Goal: Task Accomplishment & Management: Use online tool/utility

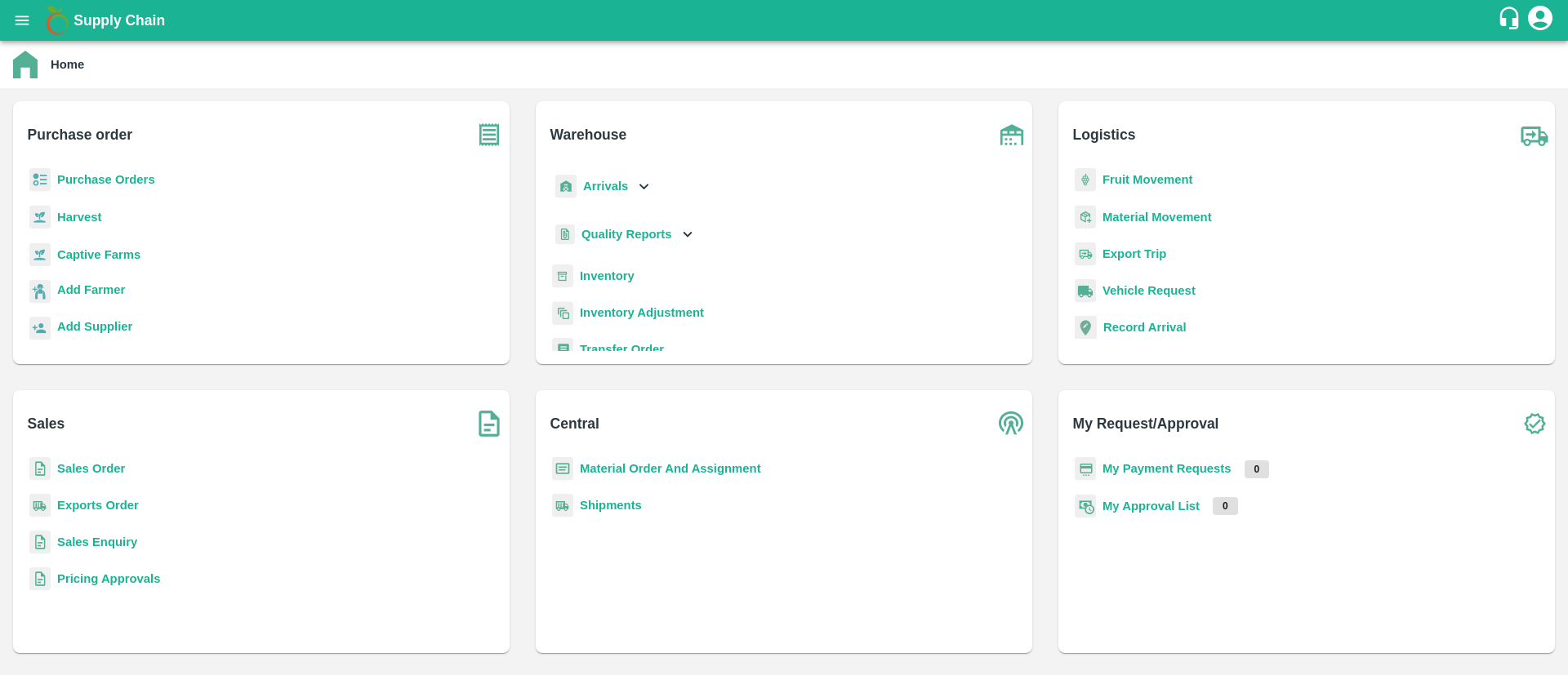
click at [99, 470] on b "Sales Order" at bounding box center [92, 468] width 68 height 13
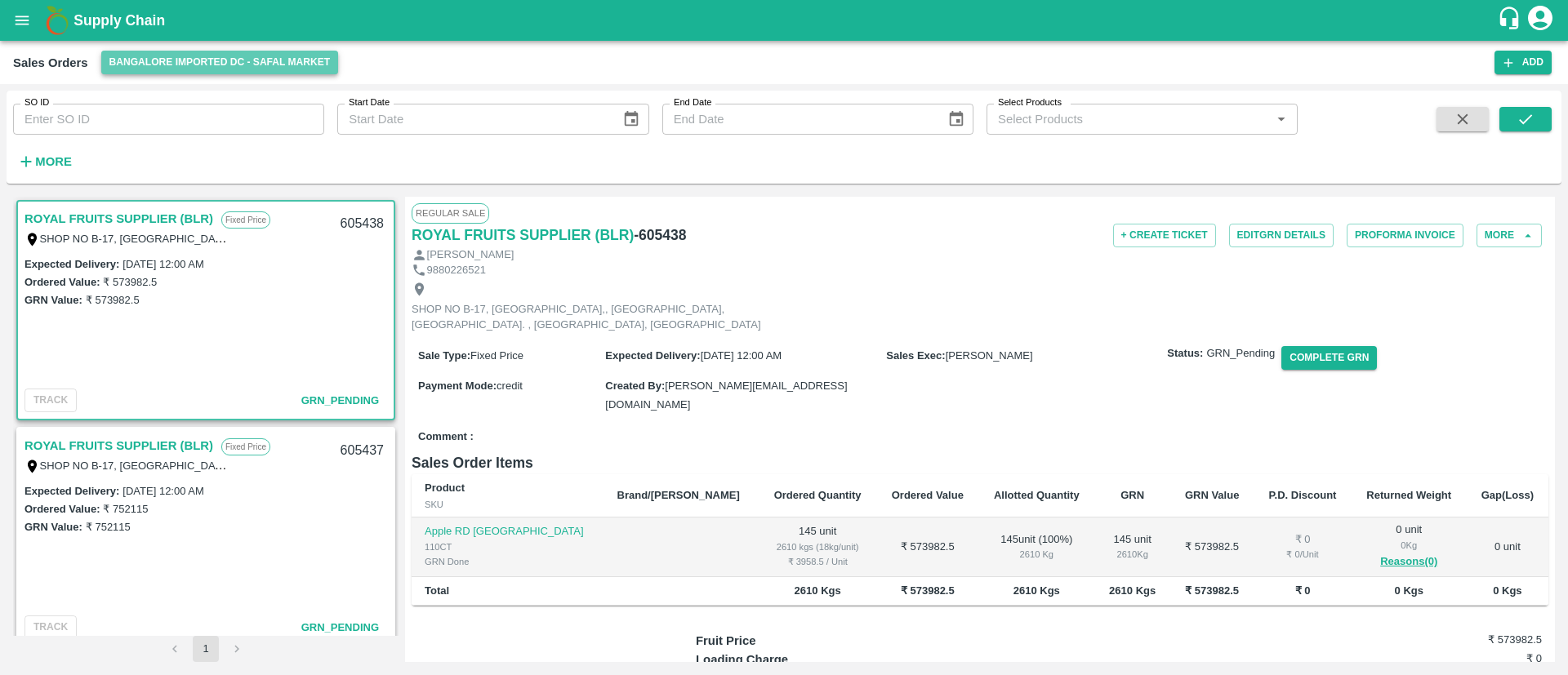
click at [215, 57] on button "Bangalore Imported DC - Safal Market" at bounding box center [220, 62] width 238 height 23
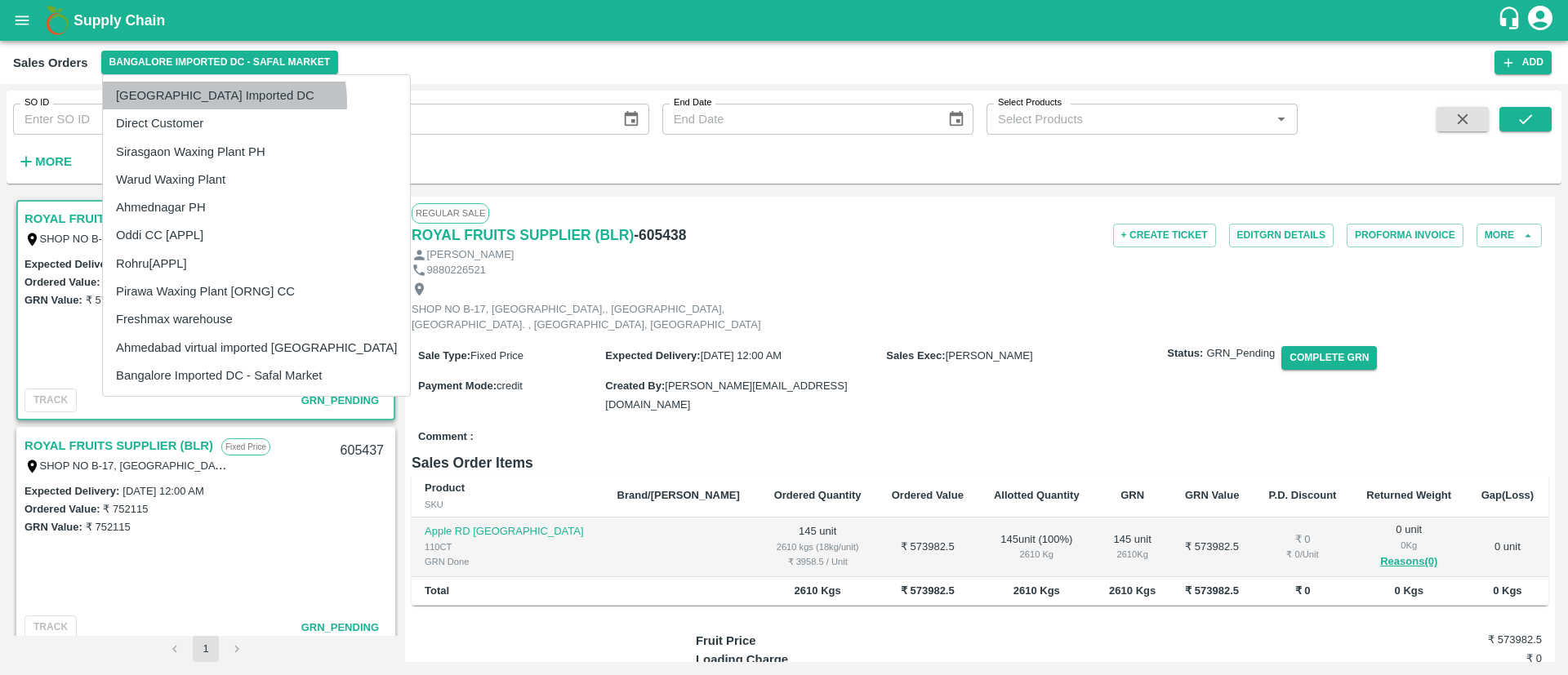
click at [224, 102] on li "[GEOGRAPHIC_DATA] Imported DC" at bounding box center [256, 95] width 307 height 27
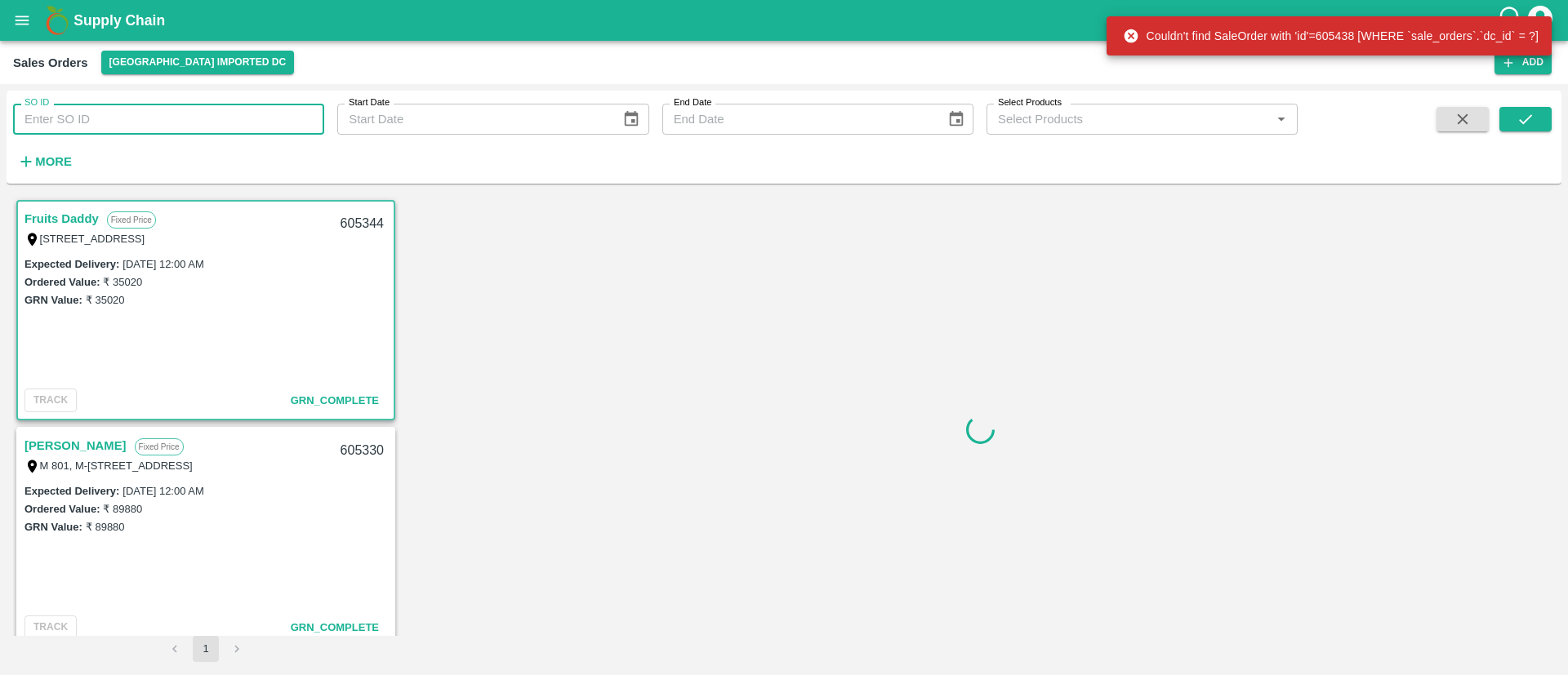
click at [258, 123] on input "SO ID" at bounding box center [168, 119] width 311 height 31
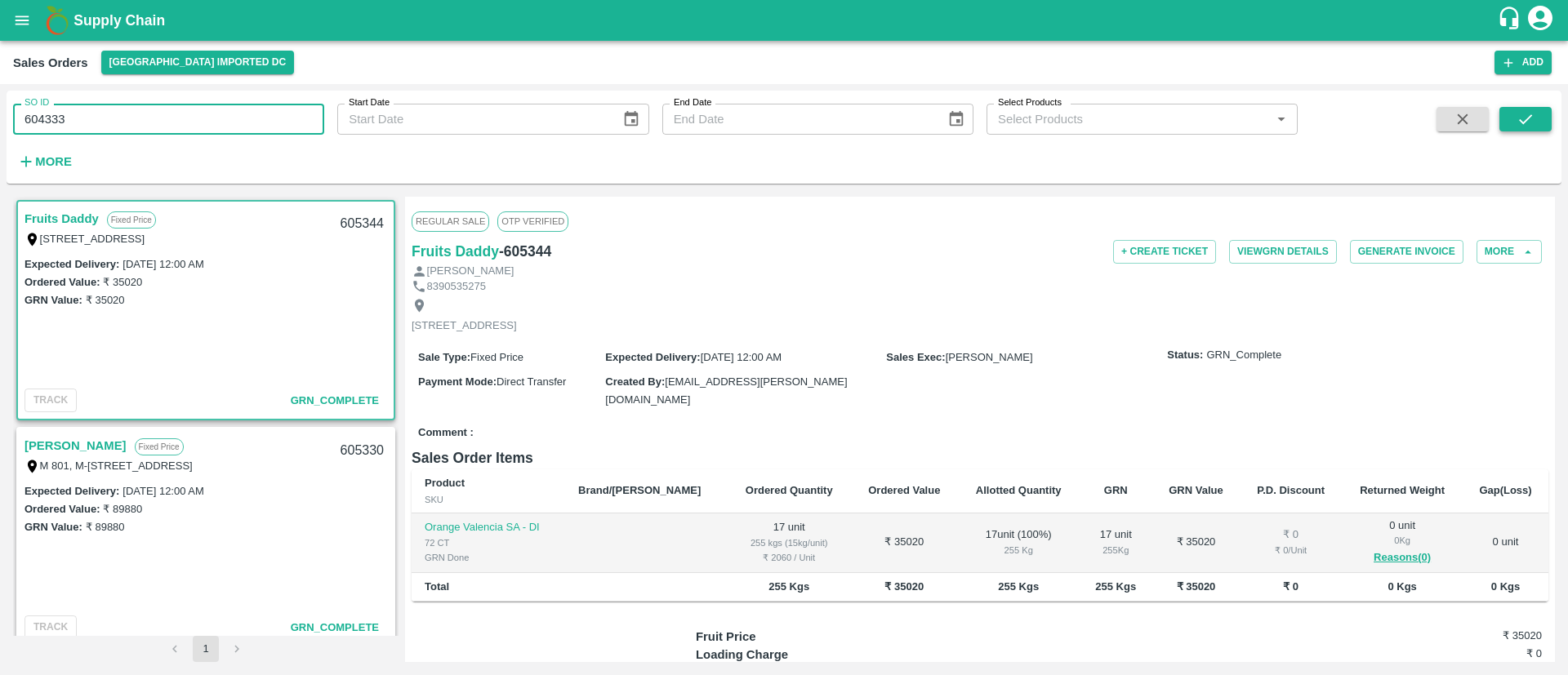
type input "604333"
click at [1530, 129] on button "submit" at bounding box center [1526, 119] width 53 height 24
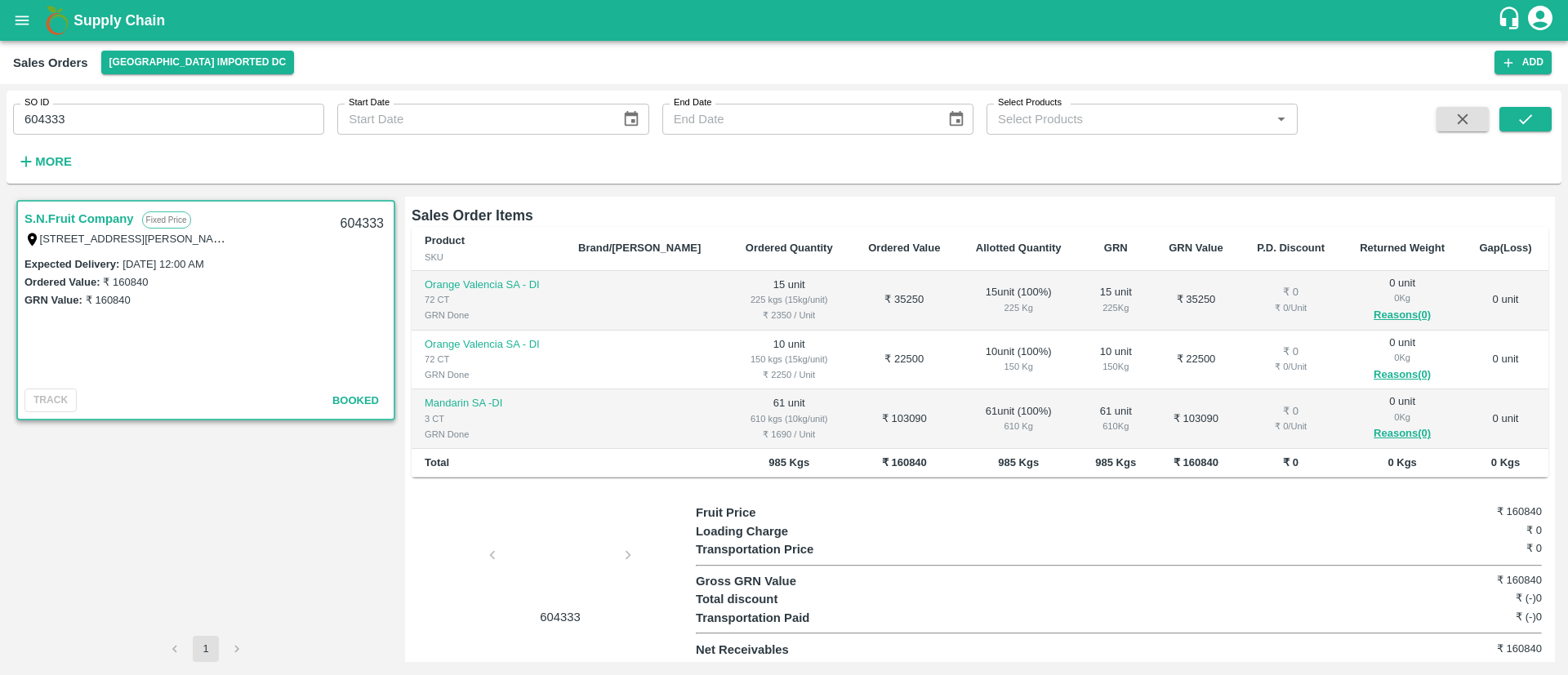
scroll to position [239, 0]
